Goal: Transaction & Acquisition: Purchase product/service

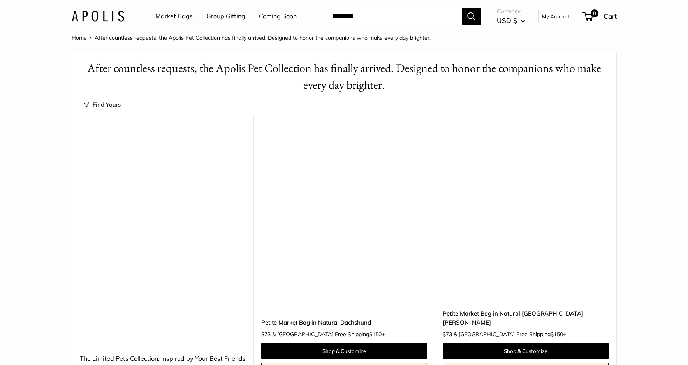
click at [0, 0] on img at bounding box center [0, 0] width 0 height 0
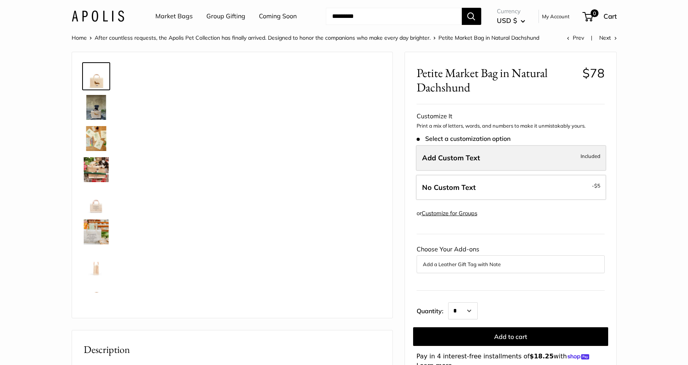
click at [448, 169] on label "Add Custom Text Included" at bounding box center [511, 158] width 190 height 26
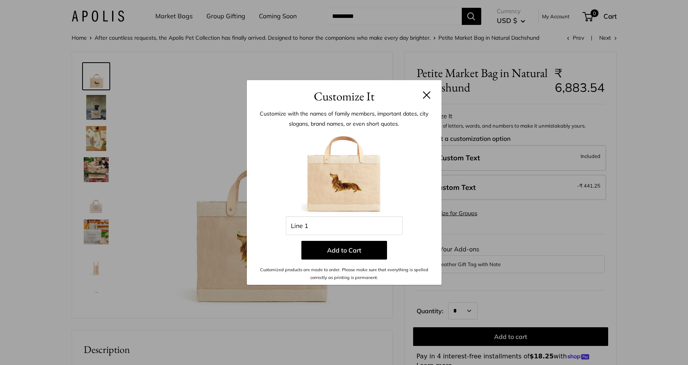
click at [425, 98] on button at bounding box center [427, 95] width 8 height 8
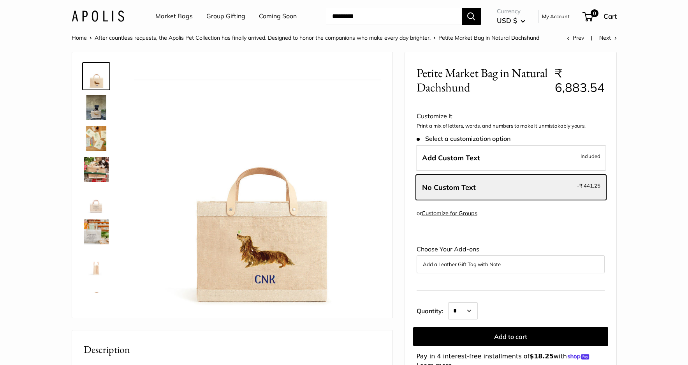
click at [467, 215] on link "Customize for Groups" at bounding box center [450, 213] width 56 height 7
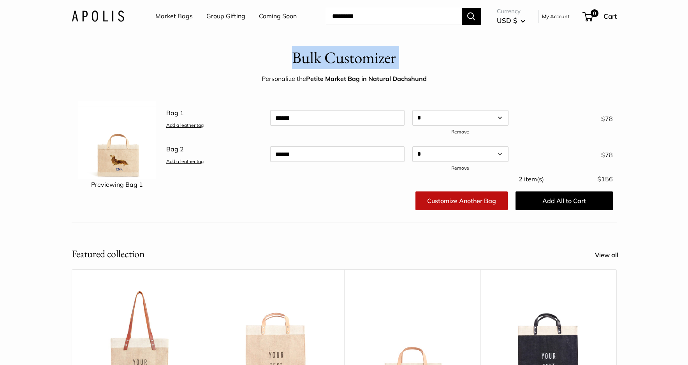
drag, startPoint x: 292, startPoint y: 60, endPoint x: 448, endPoint y: 60, distance: 155.8
click at [448, 60] on header "Bulk Customizer Personalize the Petite Market Bag in Natural Dachshund" at bounding box center [344, 65] width 280 height 39
copy h1 "Bulk Customizer"
click at [407, 58] on header "Bulk Customizer Personalize the Petite Market Bag in Natural Dachshund" at bounding box center [344, 65] width 280 height 39
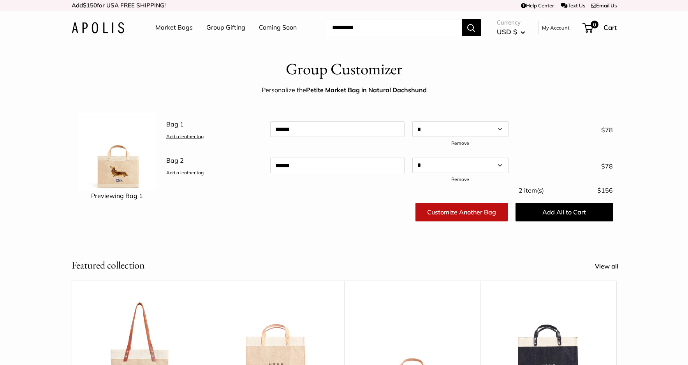
scroll to position [11, 0]
